Goal: Check status: Check status

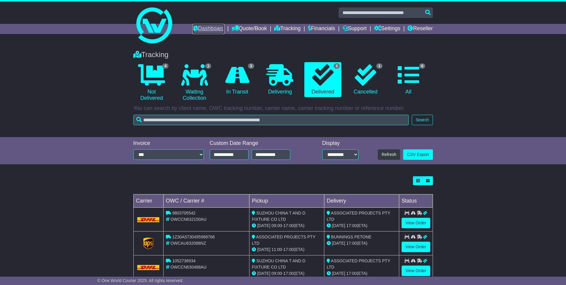
click at [200, 29] on link "Dashboard" at bounding box center [208, 29] width 32 height 10
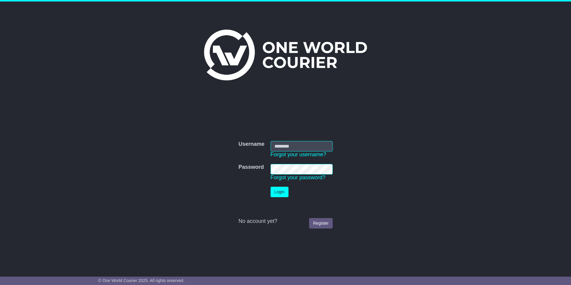
type input "**********"
click at [278, 189] on button "Login" at bounding box center [279, 192] width 18 height 10
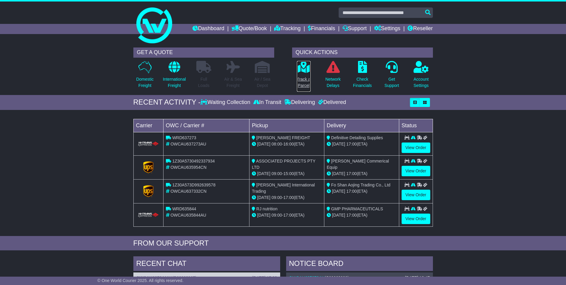
click at [302, 73] on link "Track a Parcel" at bounding box center [304, 76] width 14 height 31
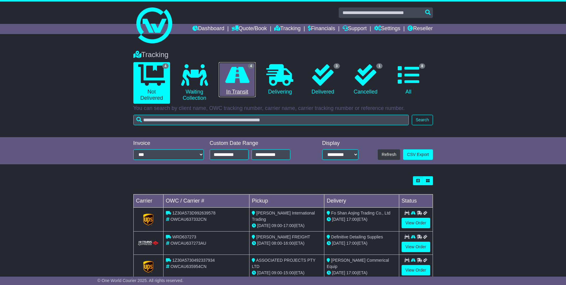
click at [227, 81] on icon at bounding box center [237, 74] width 24 height 21
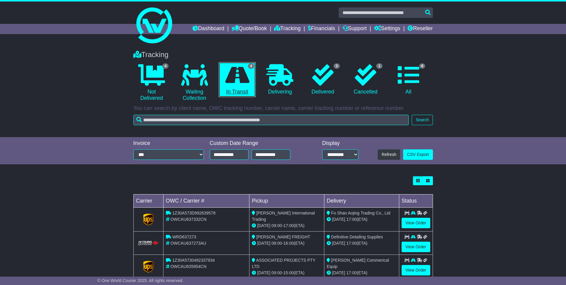
click at [239, 86] on link "4 In Transit" at bounding box center [237, 79] width 37 height 35
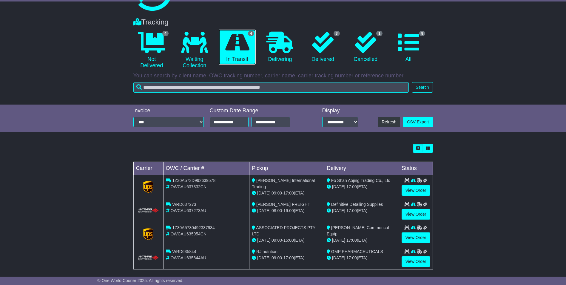
scroll to position [38, 0]
